Goal: Navigation & Orientation: Go to known website

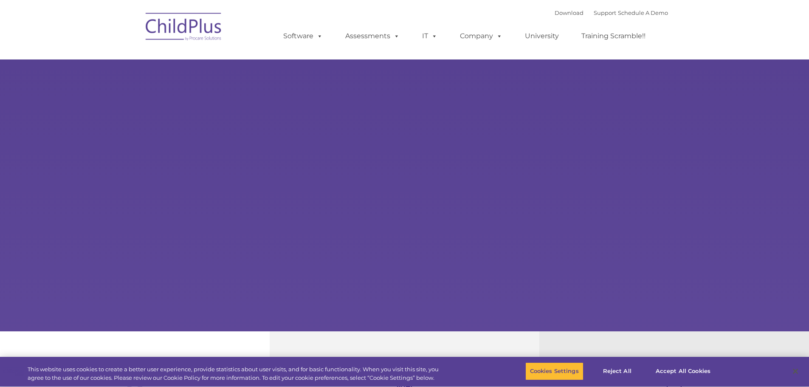
type input ""
select select "MEDIUM"
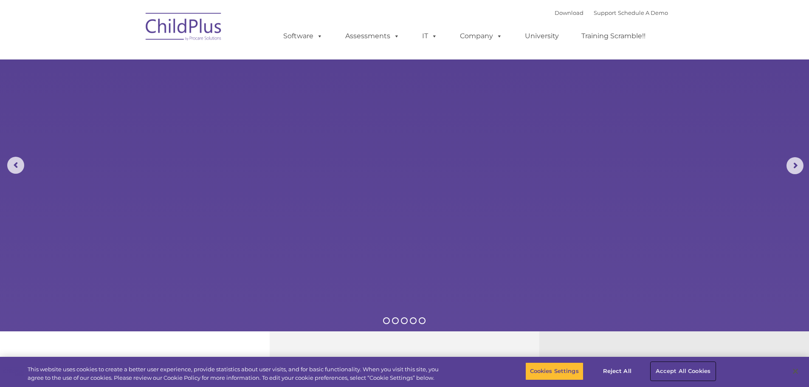
click at [702, 373] on button "Accept All Cookies" at bounding box center [683, 371] width 64 height 18
